Goal: Task Accomplishment & Management: Manage account settings

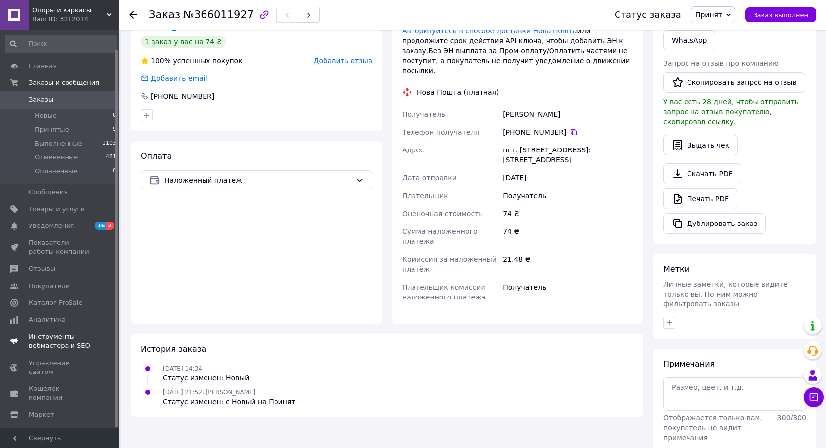
scroll to position [20, 0]
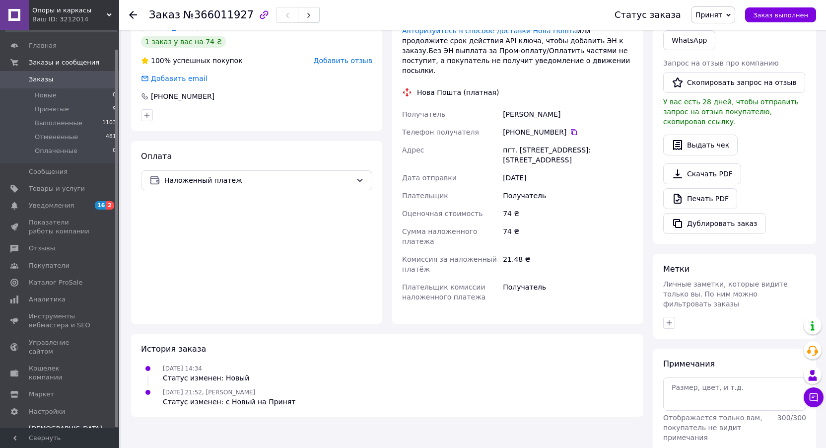
click at [60, 424] on span "Тарифы и счета Prom микс 1 000" at bounding box center [65, 437] width 73 height 27
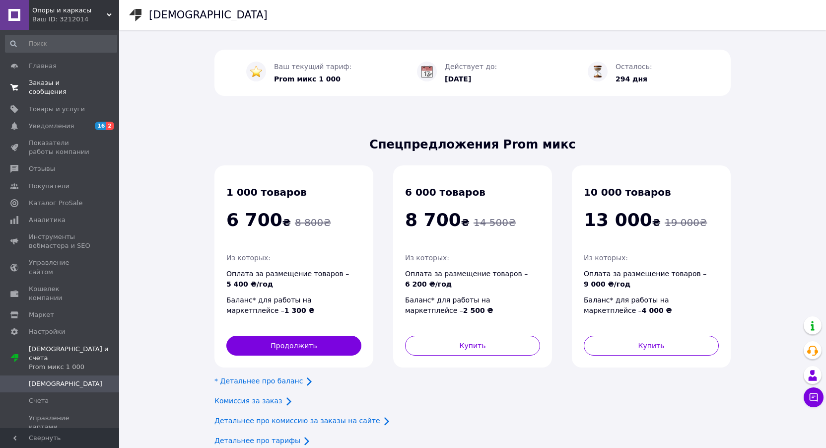
click at [50, 82] on span "Заказы и сообщения" at bounding box center [60, 87] width 63 height 18
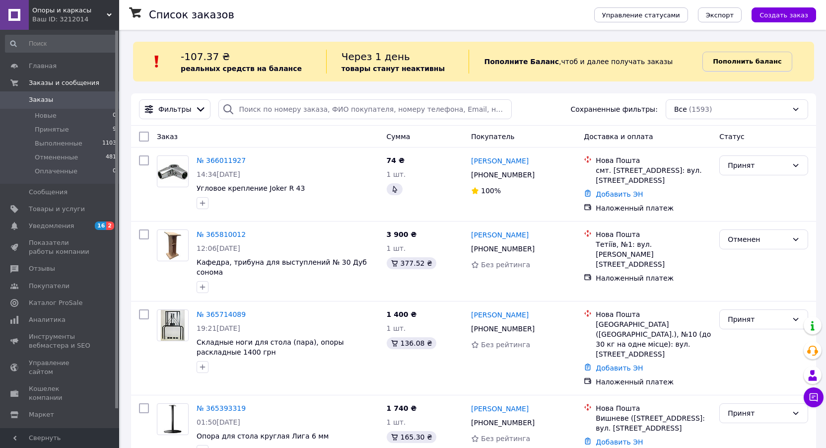
click at [746, 61] on b "Пополнить баланс" at bounding box center [746, 61] width 68 height 7
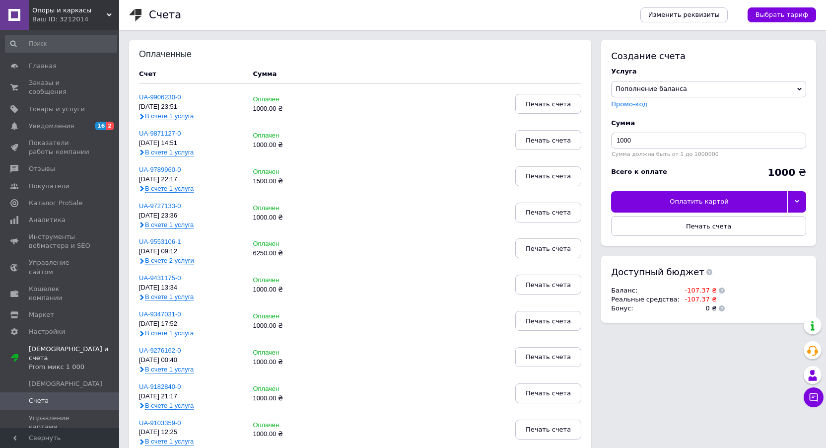
click at [714, 226] on span "Печать счета" at bounding box center [708, 225] width 45 height 7
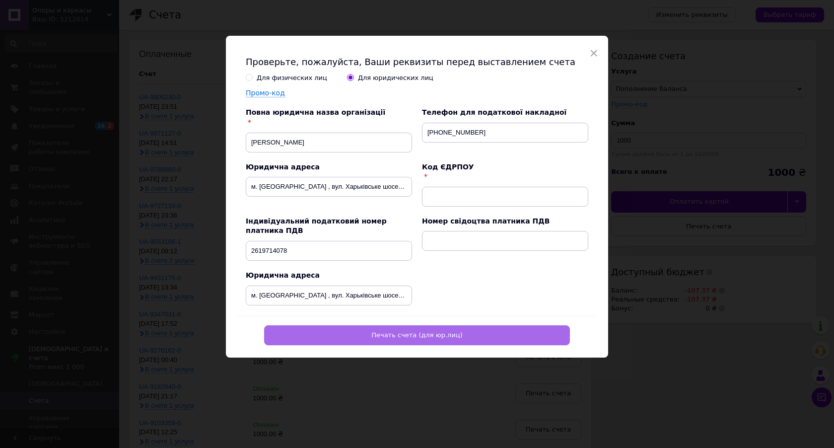
click at [445, 335] on span "Печать счета (для юр.лиц)" at bounding box center [416, 334] width 91 height 7
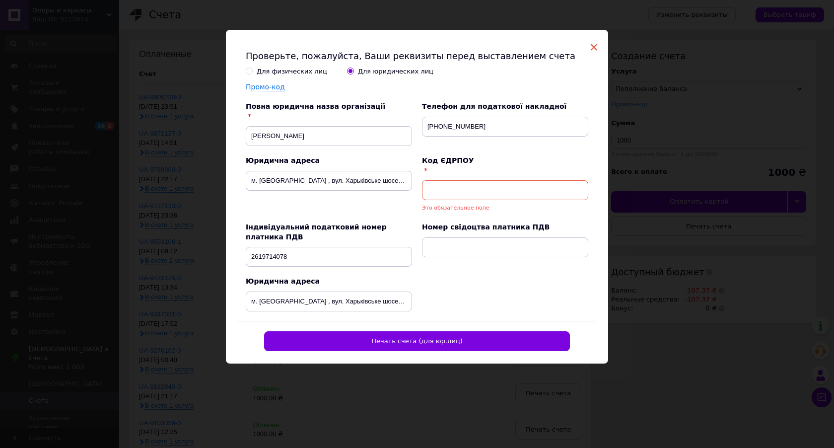
click at [593, 45] on span "×" at bounding box center [593, 47] width 9 height 17
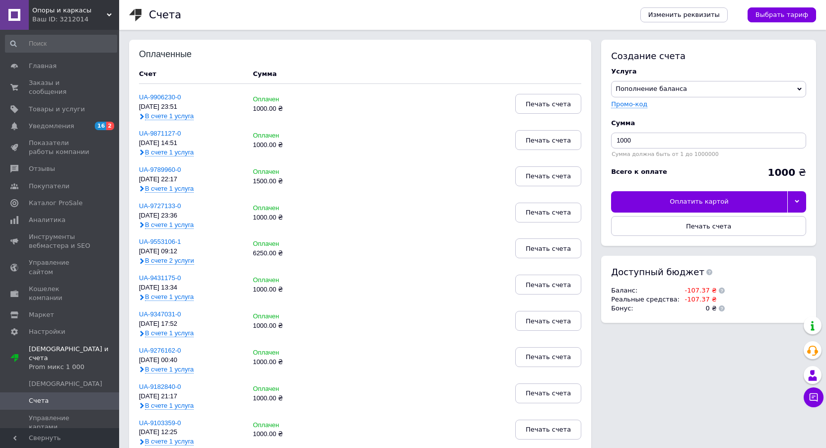
click at [687, 373] on div "Оплаченные Счет Сумма UA-9906230-0 [DATE] 23:51 В счете 1 услуга Оплачен 1000.0…" at bounding box center [472, 455] width 687 height 830
